Goal: Information Seeking & Learning: Learn about a topic

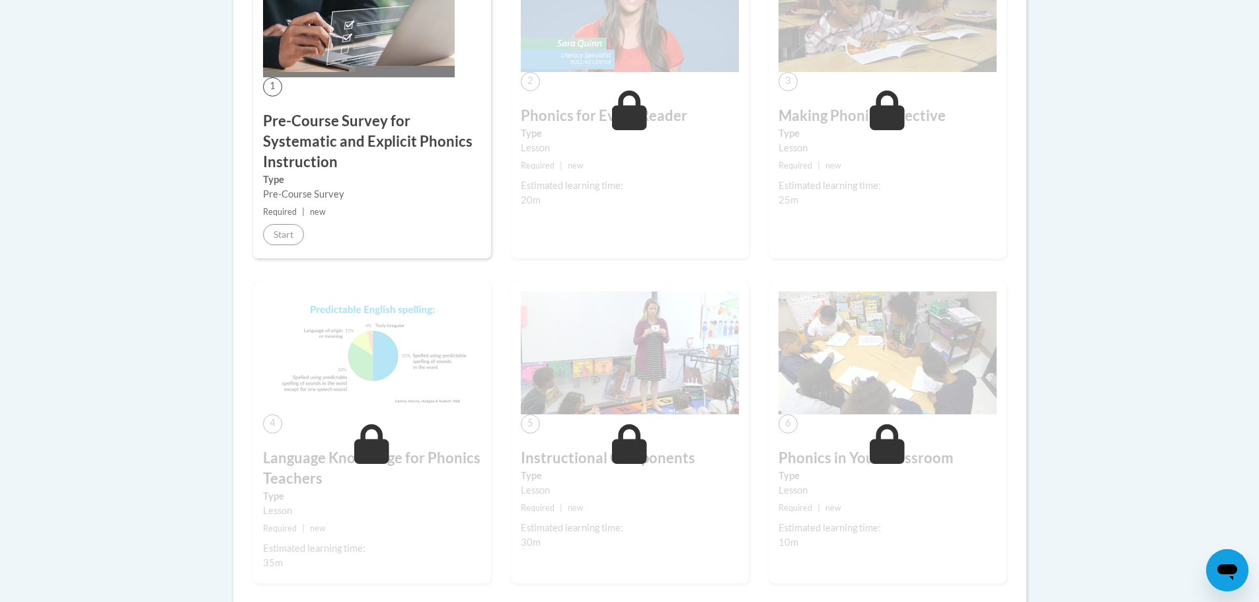
scroll to position [66, 0]
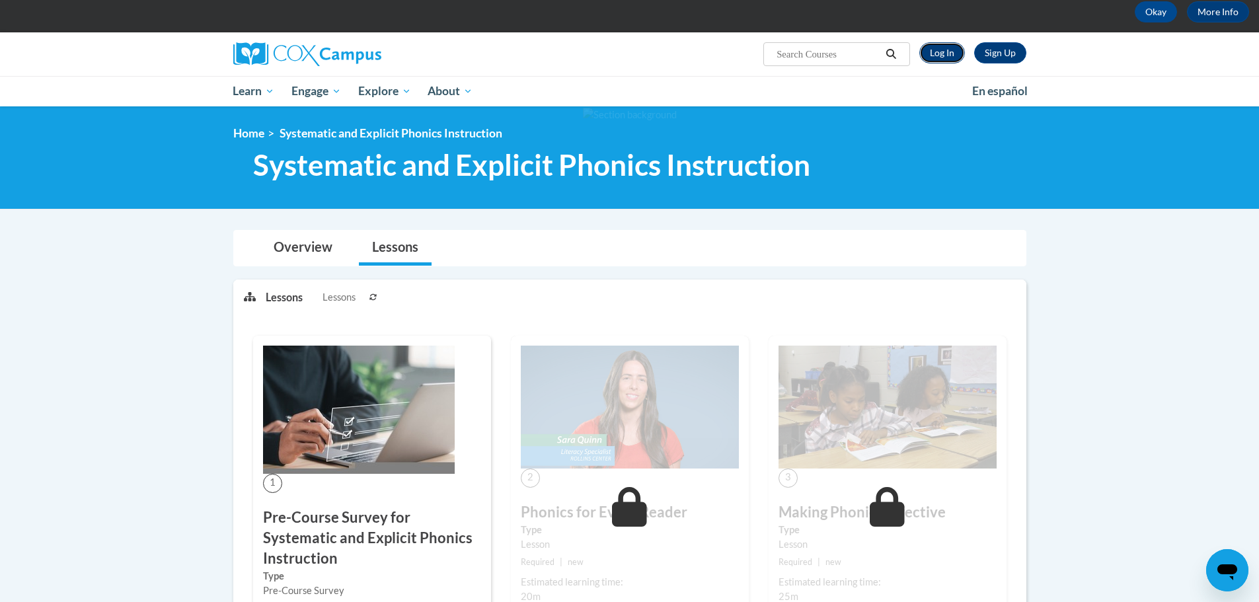
click at [946, 56] on link "Log In" at bounding box center [942, 52] width 46 height 21
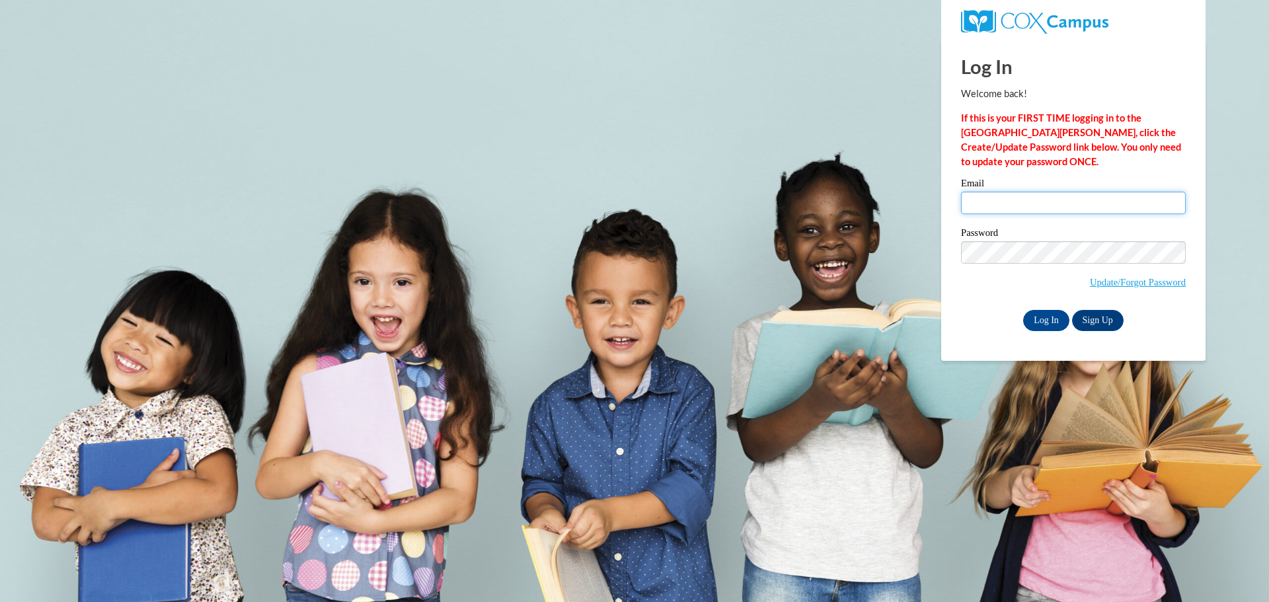
click at [1014, 204] on input "Email" at bounding box center [1073, 203] width 225 height 22
type input "williamsonm@prescott.k12.wi.us"
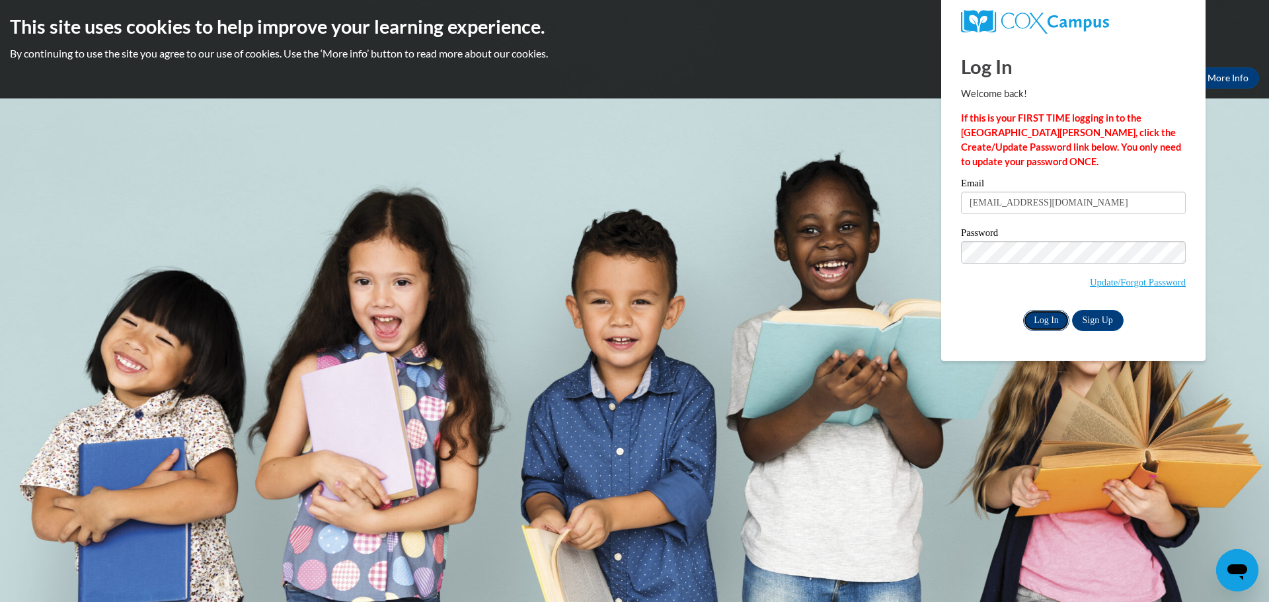
click at [1034, 317] on input "Log In" at bounding box center [1046, 320] width 46 height 21
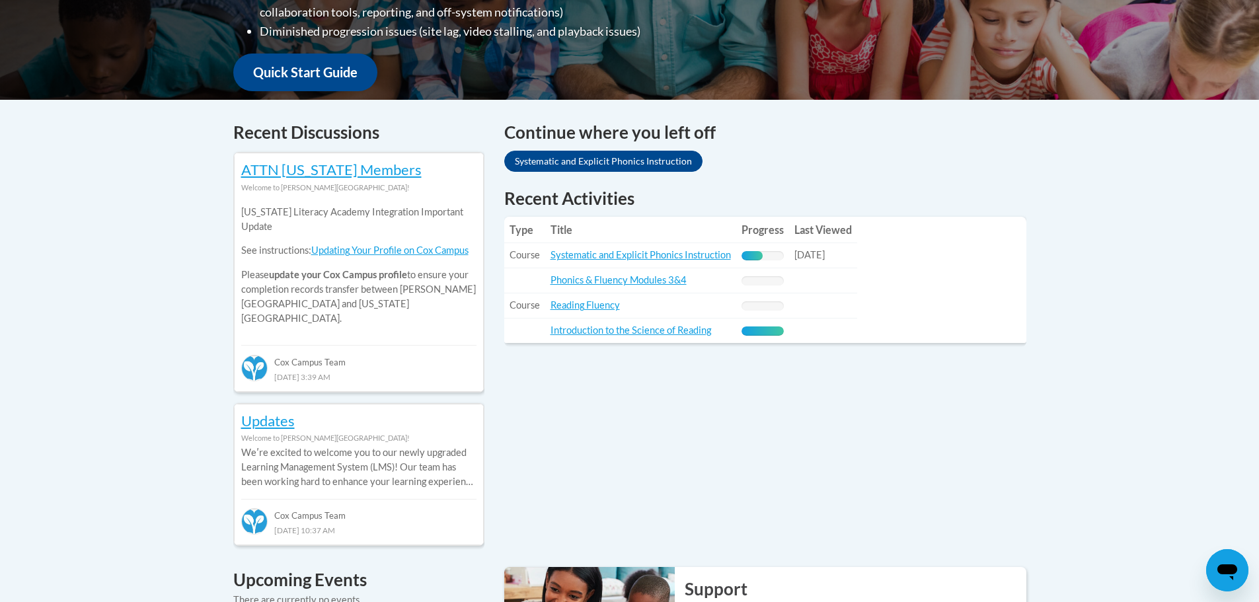
scroll to position [198, 0]
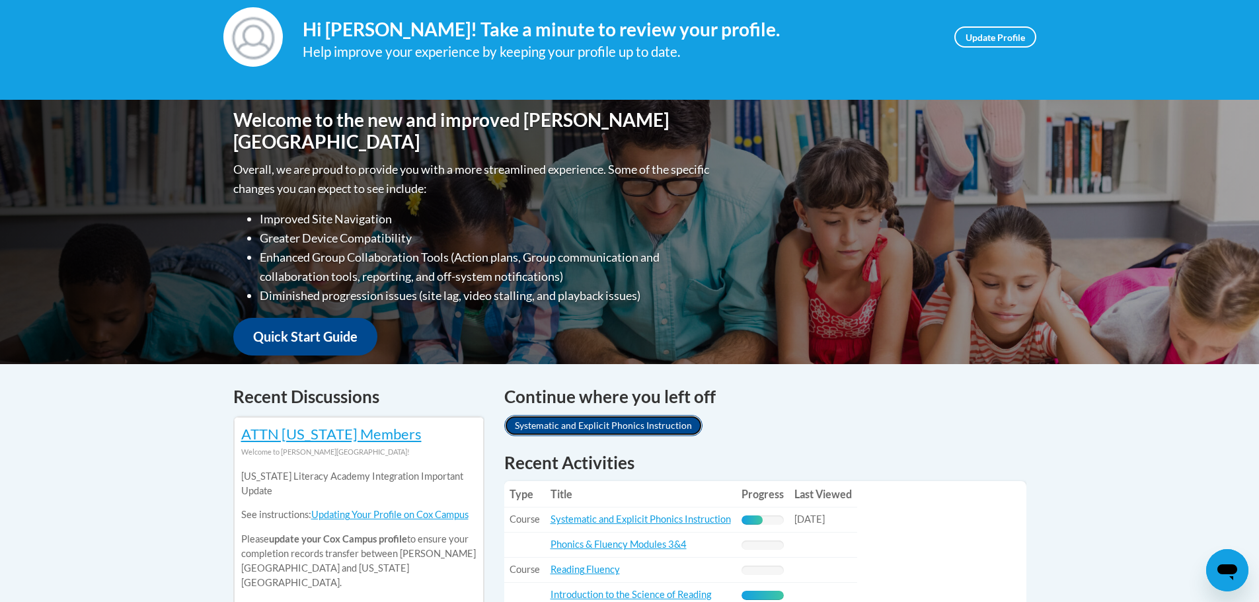
click at [618, 421] on link "Systematic and Explicit Phonics Instruction" at bounding box center [603, 425] width 198 height 21
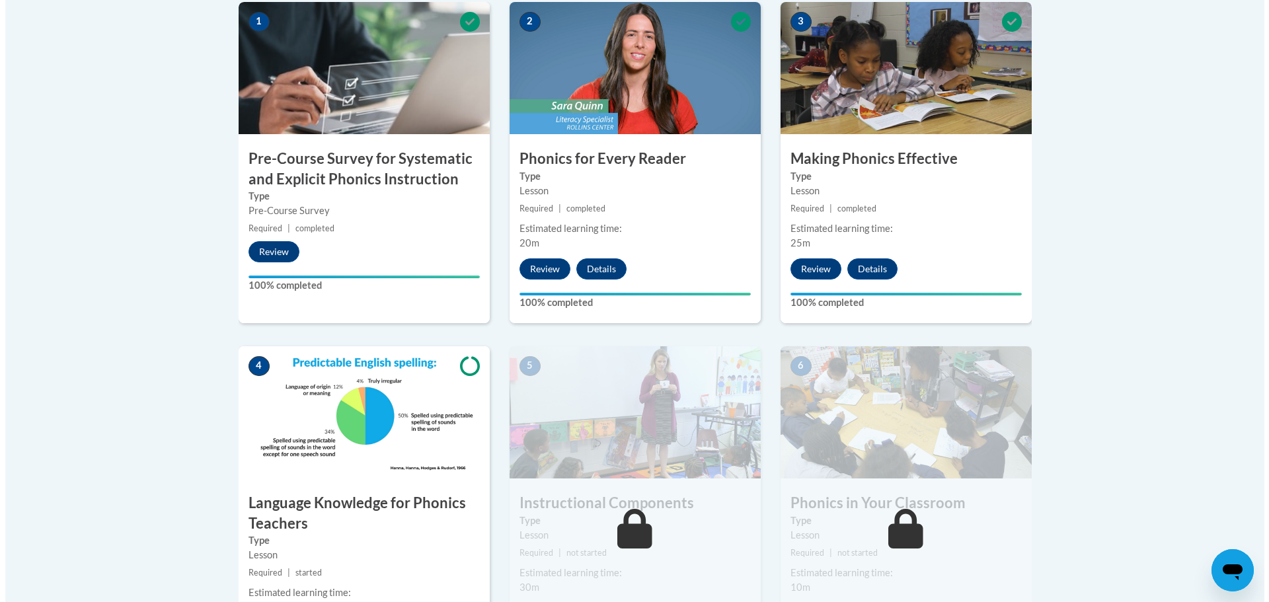
scroll to position [640, 0]
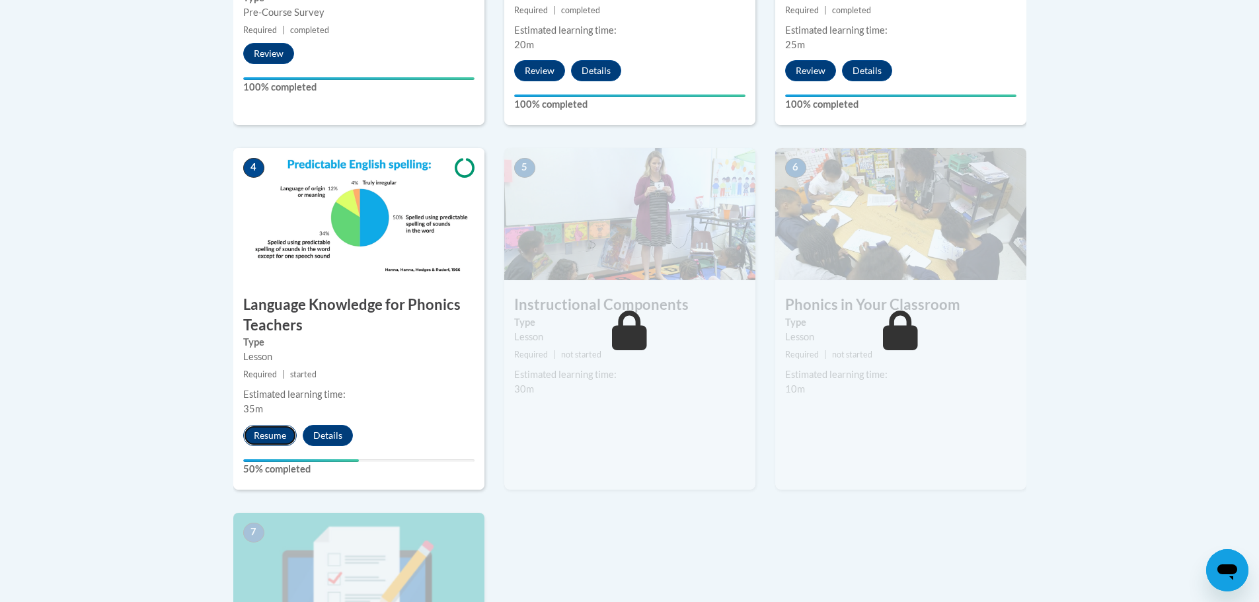
click at [268, 429] on button "Resume" at bounding box center [270, 435] width 54 height 21
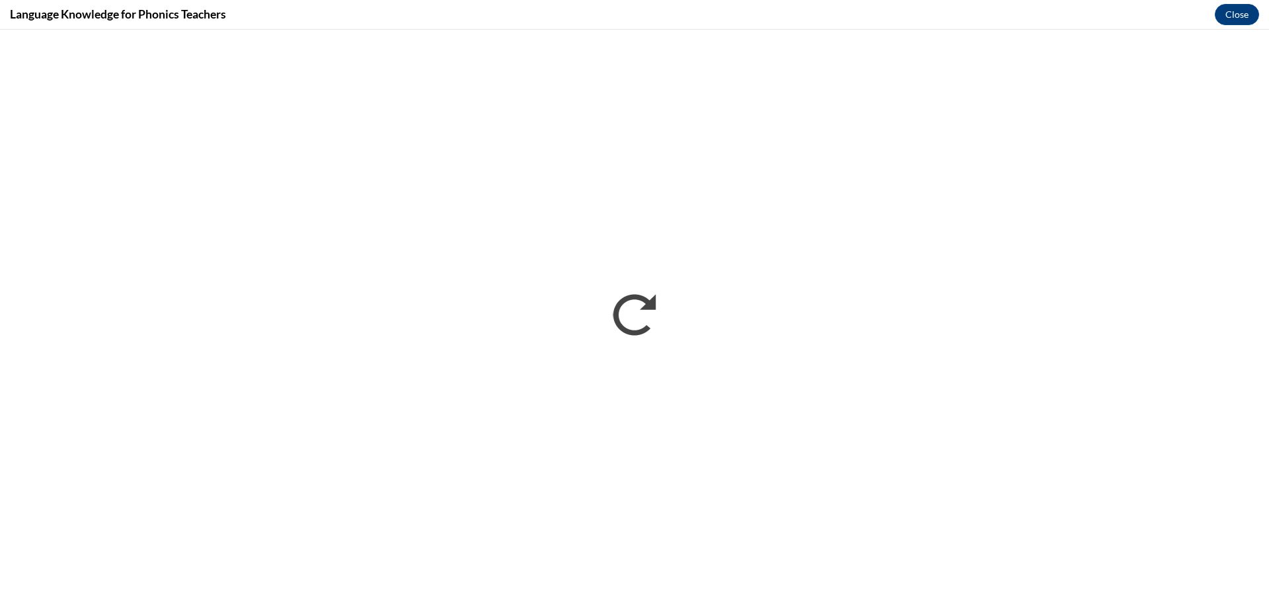
scroll to position [0, 0]
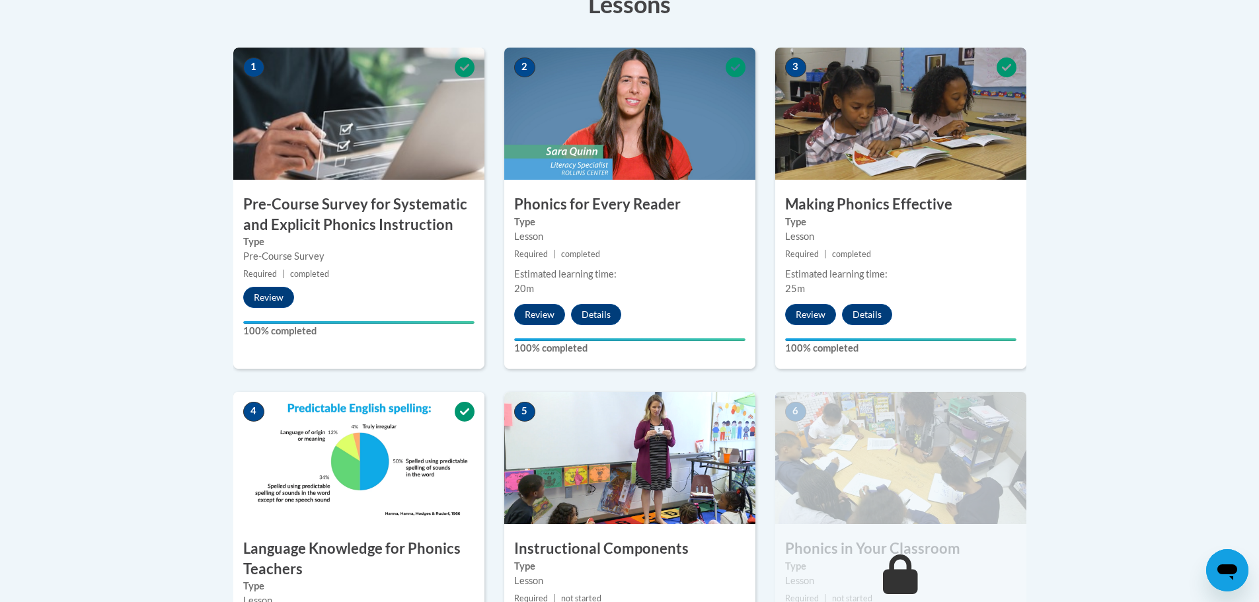
scroll to position [727, 0]
